Goal: Task Accomplishment & Management: Use online tool/utility

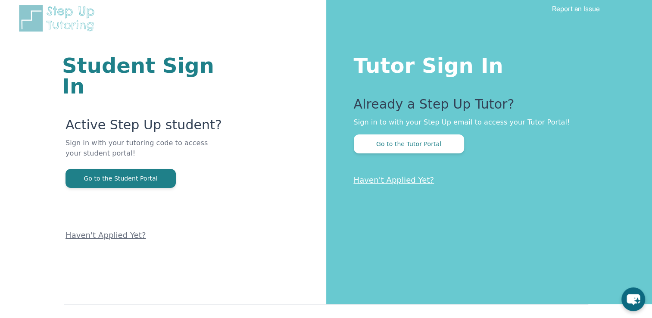
scroll to position [2, 0]
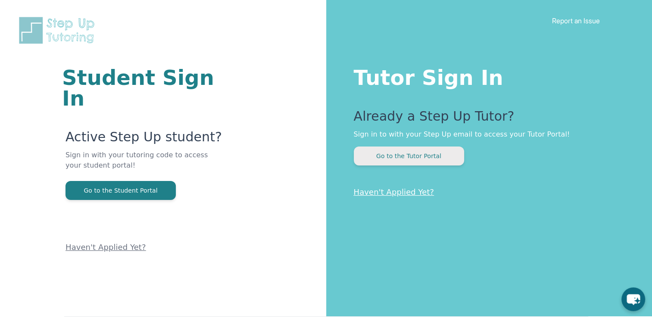
click at [404, 153] on button "Go to the Tutor Portal" at bounding box center [409, 156] width 110 height 19
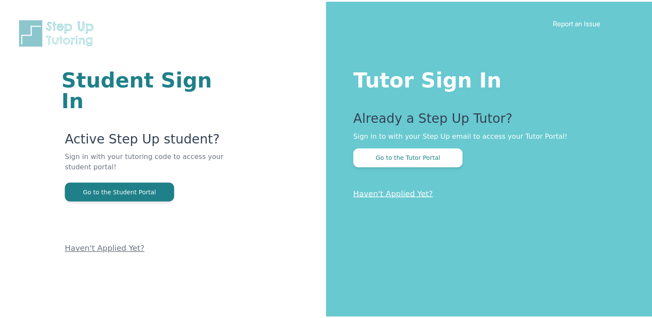
scroll to position [2, 0]
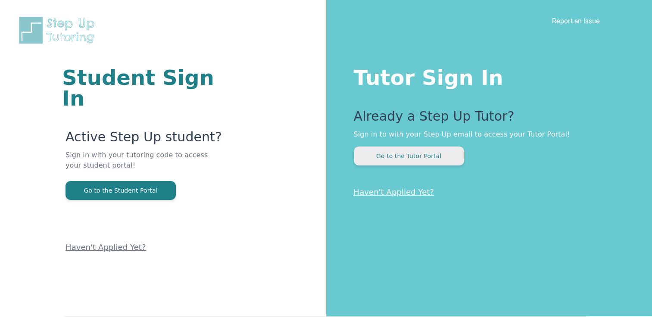
click at [380, 156] on button "Go to the Tutor Portal" at bounding box center [409, 156] width 110 height 19
